Goal: Task Accomplishment & Management: Manage account settings

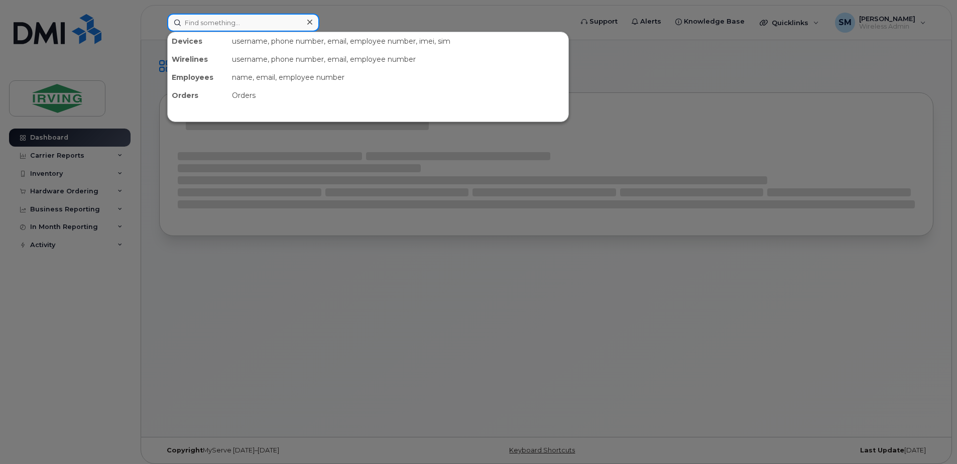
click at [236, 18] on input at bounding box center [243, 23] width 152 height 18
paste input "[PHONE_NUMBER]"
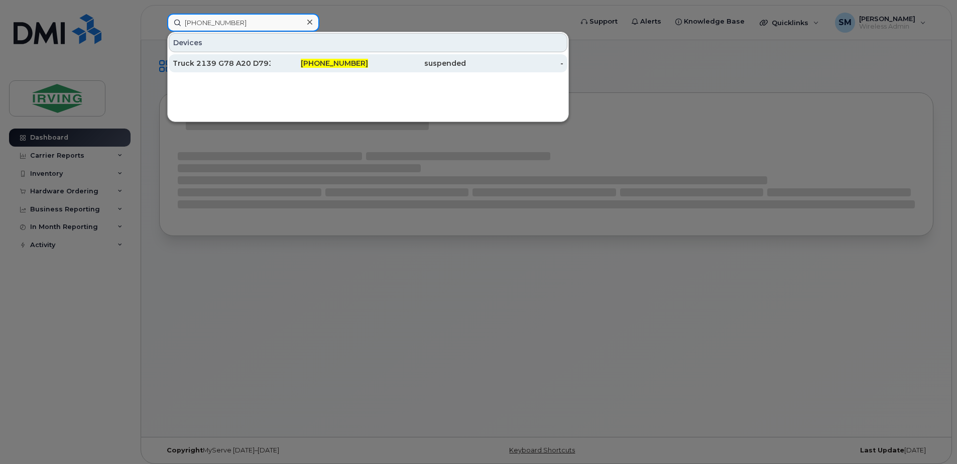
type input "[PHONE_NUMBER]"
click at [274, 62] on div "[PHONE_NUMBER]" at bounding box center [320, 63] width 98 height 10
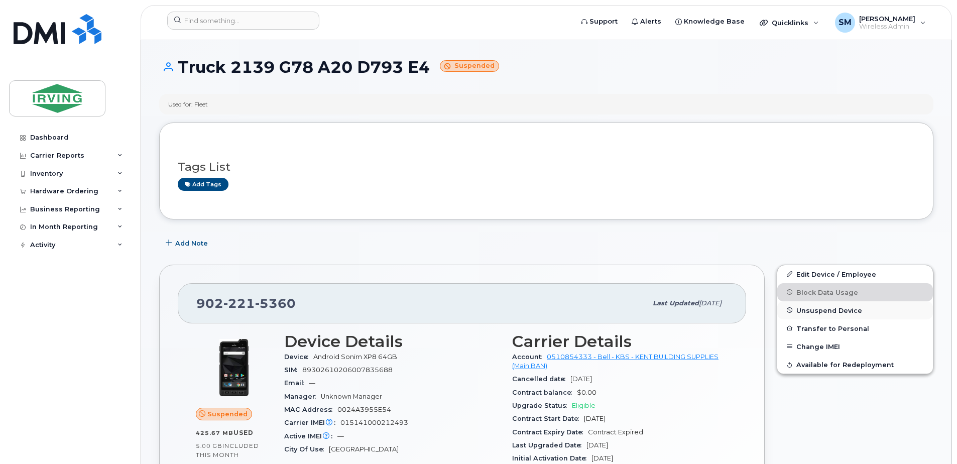
click at [805, 309] on span "Unsuspend Device" at bounding box center [829, 310] width 66 height 8
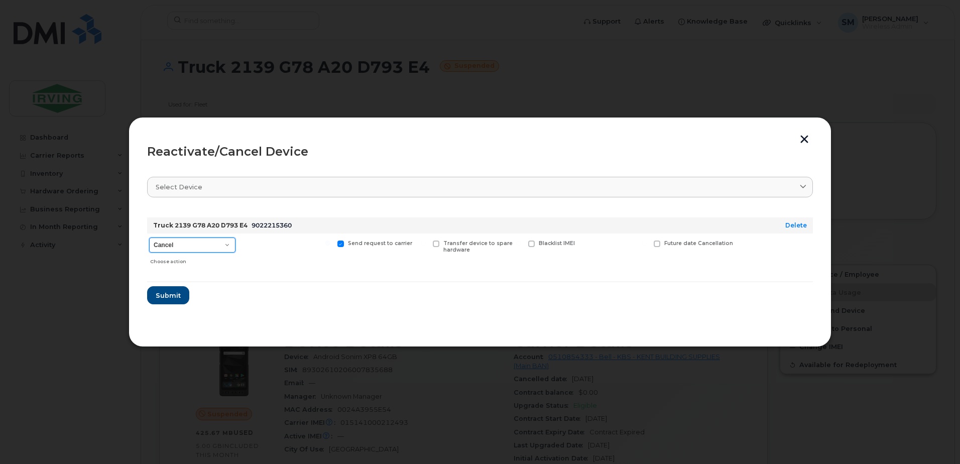
click at [229, 246] on select "Cancel Suspend - Extend Suspension Reactivate" at bounding box center [192, 244] width 86 height 15
select select "[object Object]"
click at [149, 237] on select "Cancel Suspend - Extend Suspension Reactivate" at bounding box center [192, 244] width 86 height 15
click at [176, 293] on span "Submit" at bounding box center [167, 296] width 25 height 10
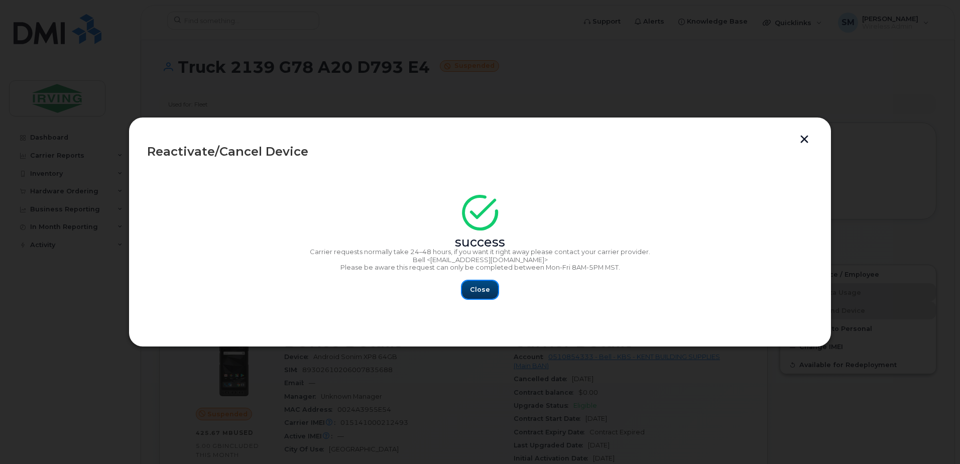
click at [478, 290] on span "Close" at bounding box center [480, 290] width 20 height 10
